Goal: Transaction & Acquisition: Purchase product/service

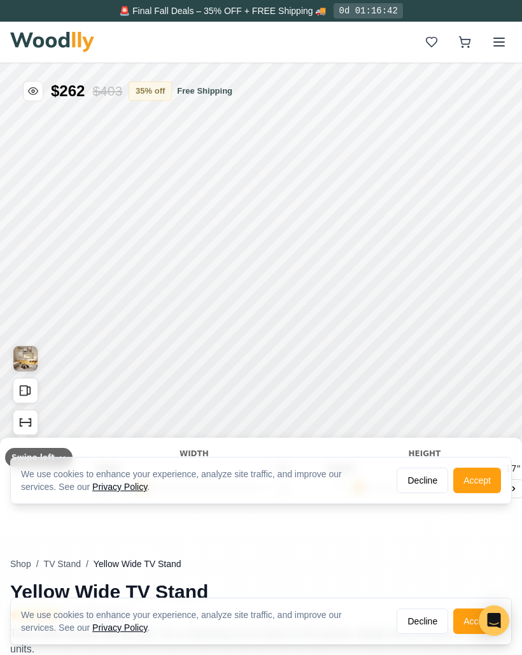
click at [420, 471] on button "Decline" at bounding box center [423, 479] width 52 height 25
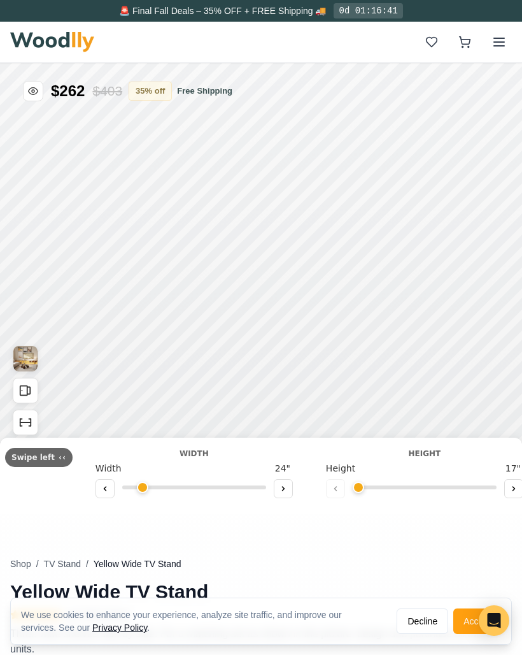
type input "63"
type input "2"
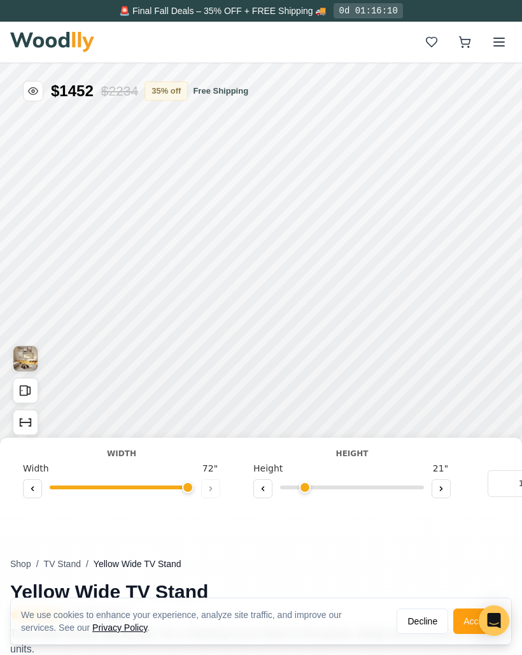
type input "72"
click at [209, 499] on div at bounding box center [121, 489] width 197 height 19
click at [440, 492] on icon at bounding box center [441, 489] width 8 height 8
type input "2"
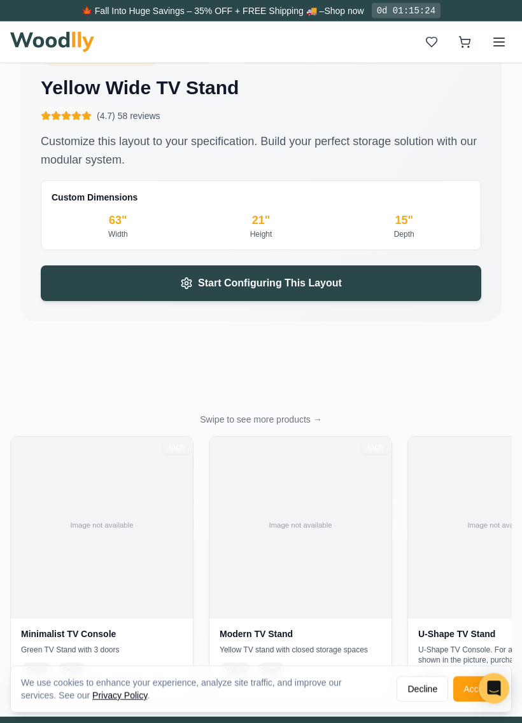
scroll to position [2895, 0]
click at [424, 284] on button "Start Configuring This Layout" at bounding box center [261, 284] width 441 height 36
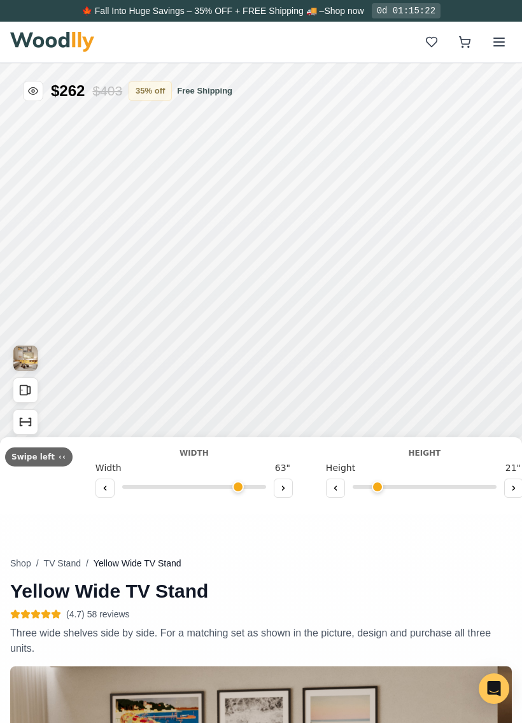
type input "63"
type input "2"
